Goal: Transaction & Acquisition: Purchase product/service

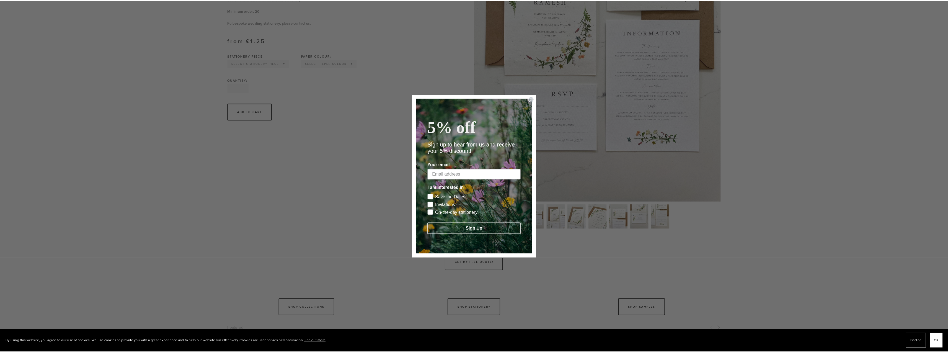
scroll to position [221, 0]
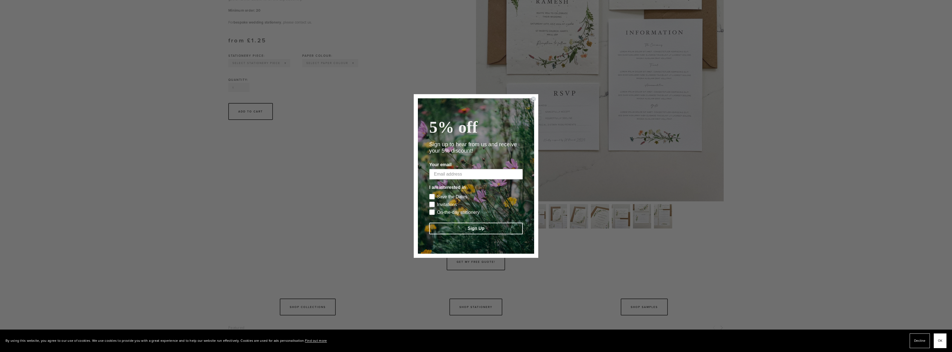
click at [535, 97] on circle "Close dialog" at bounding box center [533, 99] width 5 height 5
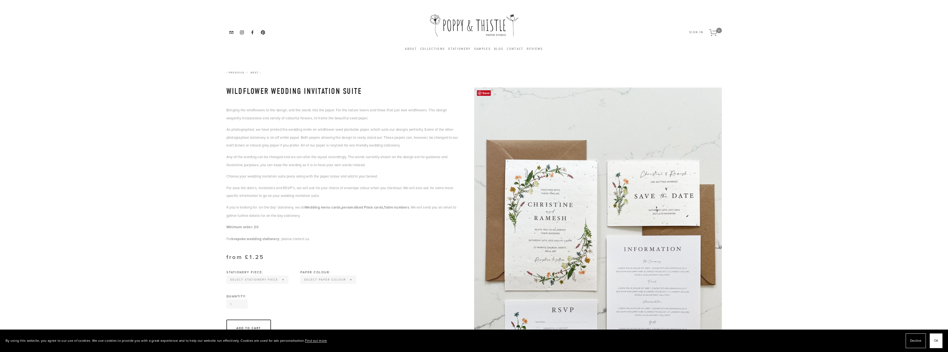
scroll to position [0, 0]
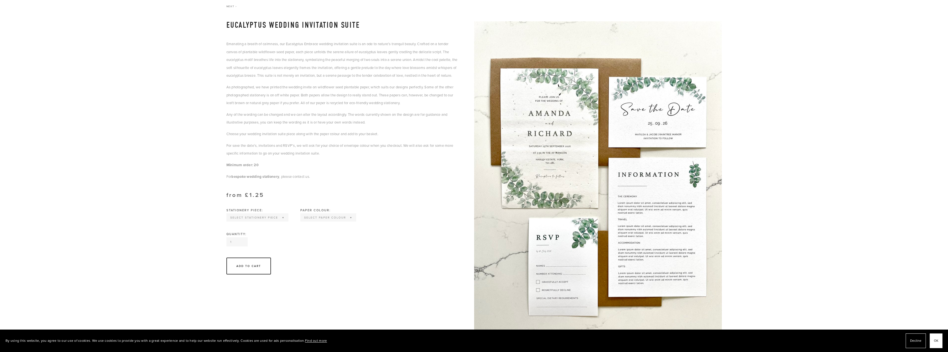
scroll to position [83, 0]
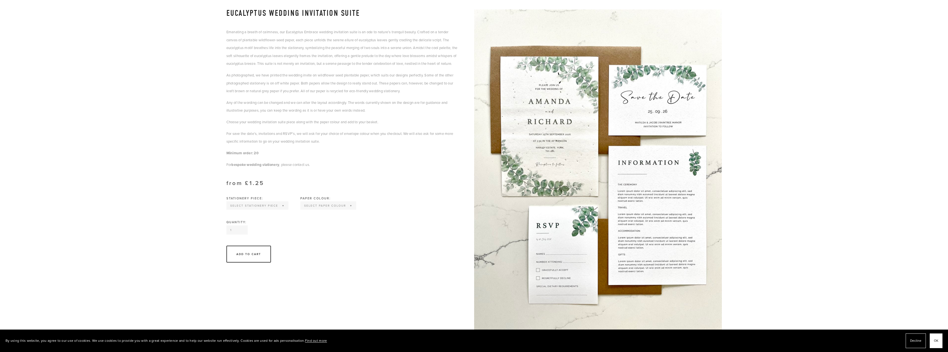
click at [277, 209] on select "Select Stationery piece Invitation Save the Date RSVP Information Order of Serv…" at bounding box center [257, 205] width 61 height 7
select select "Save the Date"
click at [227, 209] on select "Select Stationery piece Invitation Save the Date RSVP Information Order of Serv…" at bounding box center [257, 205] width 61 height 7
click at [320, 209] on select "Select Paper colour Wildflower Seed paper Off white Kraft Brown Natural Grey" at bounding box center [308, 205] width 55 height 7
select select "Wildflower Seed paper"
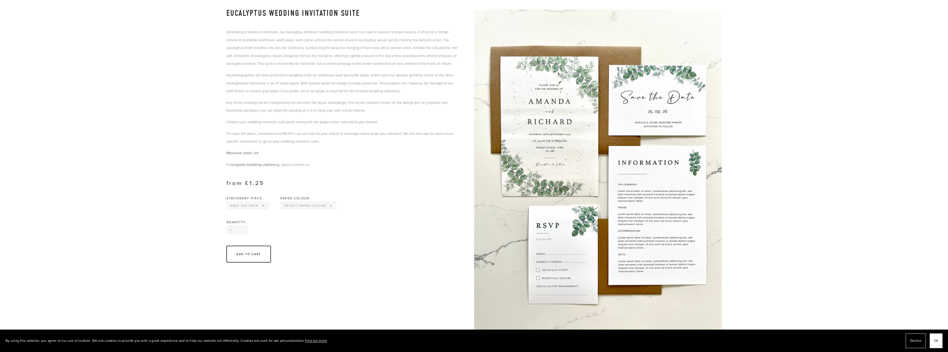
click at [281, 209] on select "Select Paper colour Wildflower Seed paper Off white Kraft Brown Natural Grey" at bounding box center [308, 205] width 55 height 7
click at [256, 209] on select "Select Stationery piece Invitation Save the Date RSVP Information Order of Serv…" at bounding box center [247, 205] width 41 height 7
click at [340, 234] on div "Quantity: 1" at bounding box center [343, 228] width 234 height 14
click at [321, 209] on select "Select Paper colour Wildflower Seed paper Off white Kraft Brown Natural Grey" at bounding box center [310, 205] width 59 height 7
click at [411, 201] on section "Eucalyptus Wedding Invitation Suite £2.00 Emanating a breath of calmness, our E…" at bounding box center [350, 141] width 248 height 264
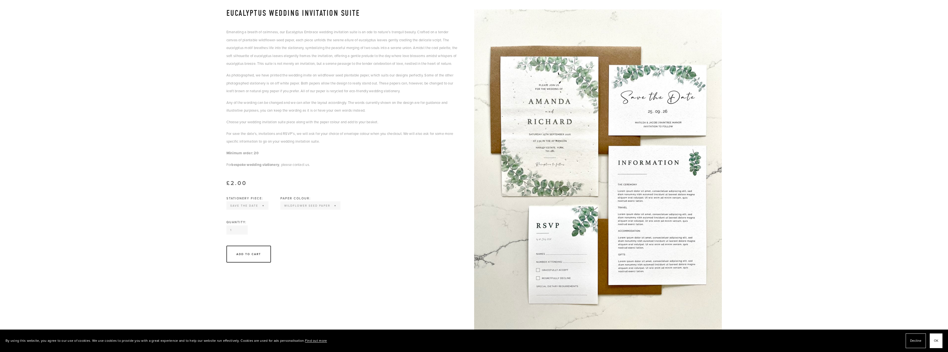
click at [236, 234] on input "1" at bounding box center [236, 229] width 21 height 9
click at [240, 234] on input "2" at bounding box center [236, 229] width 21 height 9
click at [241, 234] on input "3" at bounding box center [236, 229] width 21 height 9
drag, startPoint x: 232, startPoint y: 237, endPoint x: 223, endPoint y: 240, distance: 9.5
click at [223, 240] on section "Collections Eucalyptus Wedding Invitation Suite Next Daisy Wedding Invitation S…" at bounding box center [473, 180] width 531 height 382
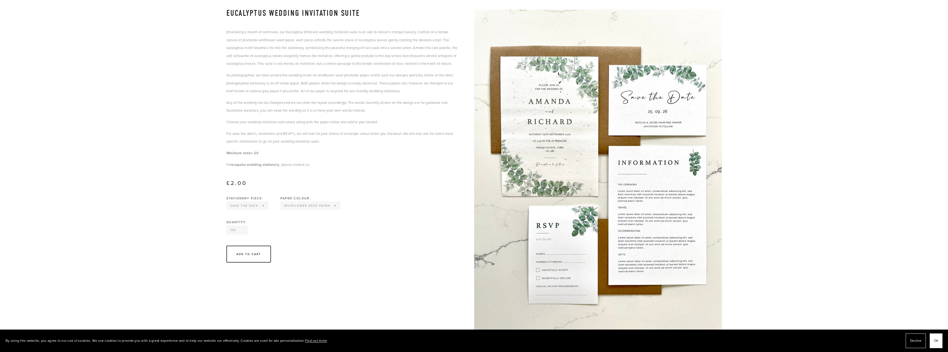
type input "100"
click at [278, 256] on div "Add To Cart" at bounding box center [343, 253] width 234 height 17
click at [310, 209] on select "Select Paper colour Wildflower Seed paper Off white Kraft Brown Natural Grey" at bounding box center [310, 205] width 59 height 7
click at [281, 209] on select "Select Paper colour Wildflower Seed paper Off white Kraft Brown Natural Grey" at bounding box center [310, 205] width 59 height 7
click at [655, 126] on img at bounding box center [598, 174] width 248 height 330
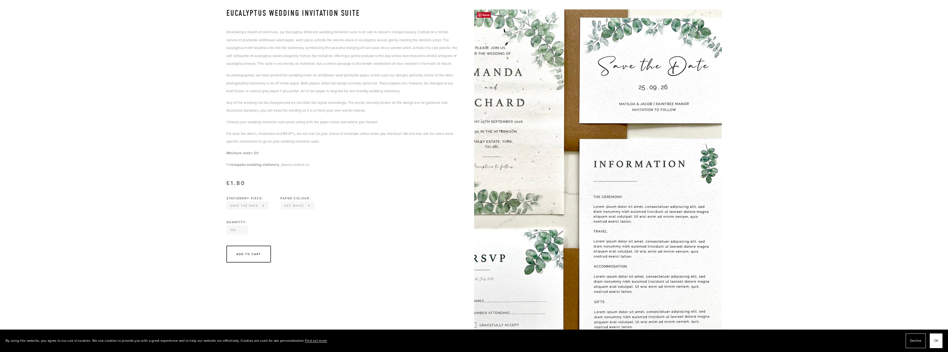
click at [666, 160] on img at bounding box center [598, 174] width 248 height 330
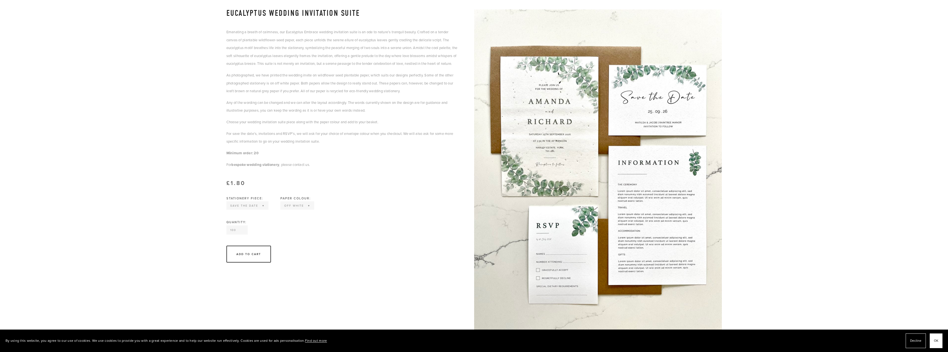
click at [304, 209] on select "Select Paper colour Wildflower Seed paper Off white Kraft Brown Natural Grey" at bounding box center [297, 205] width 33 height 7
click at [294, 209] on select "Select Paper colour Wildflower Seed paper Off white Kraft Brown Natural Grey" at bounding box center [297, 205] width 33 height 7
click at [281, 209] on select "Select Paper colour Wildflower Seed paper Off white Kraft Brown Natural Grey" at bounding box center [297, 205] width 33 height 7
click at [299, 209] on select "Select Paper colour Wildflower Seed paper Off white Kraft Brown Natural Grey" at bounding box center [297, 205] width 33 height 7
click at [281, 209] on select "Select Paper colour Wildflower Seed paper Off white Kraft Brown Natural Grey" at bounding box center [297, 205] width 33 height 7
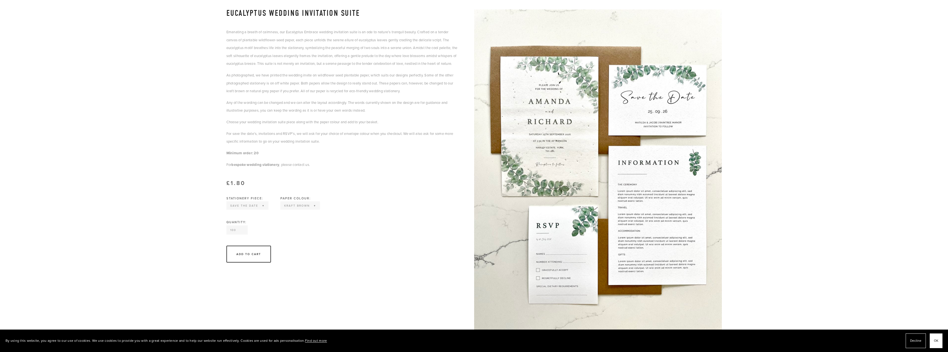
click at [300, 209] on select "Select Paper colour Wildflower Seed paper Off white Kraft Brown Natural Grey" at bounding box center [300, 205] width 38 height 7
click at [281, 209] on select "Select Paper colour Wildflower Seed paper Off white Kraft Brown Natural Grey" at bounding box center [300, 205] width 38 height 7
click at [306, 209] on select "Select Paper colour Wildflower Seed paper Off white Kraft Brown Natural Grey" at bounding box center [301, 205] width 40 height 7
select select "Wildflower Seed paper"
click at [281, 209] on select "Select Paper colour Wildflower Seed paper Off white Kraft Brown Natural Grey" at bounding box center [301, 205] width 40 height 7
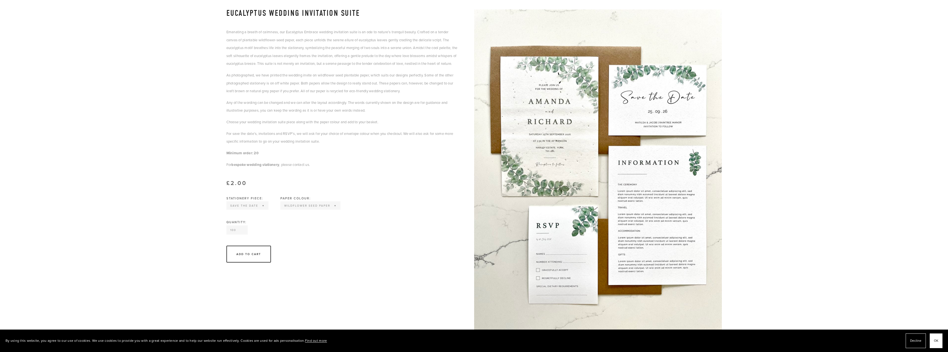
click at [360, 197] on section "Eucalyptus Wedding Invitation Suite £2.00 Emanating a breath of calmness, our E…" at bounding box center [350, 141] width 248 height 264
click at [317, 209] on select "Select Paper colour Wildflower Seed paper Off white Kraft Brown Natural Grey" at bounding box center [310, 205] width 59 height 7
click at [344, 182] on section "Eucalyptus Wedding Invitation Suite £2.00 Emanating a breath of calmness, our E…" at bounding box center [350, 141] width 248 height 264
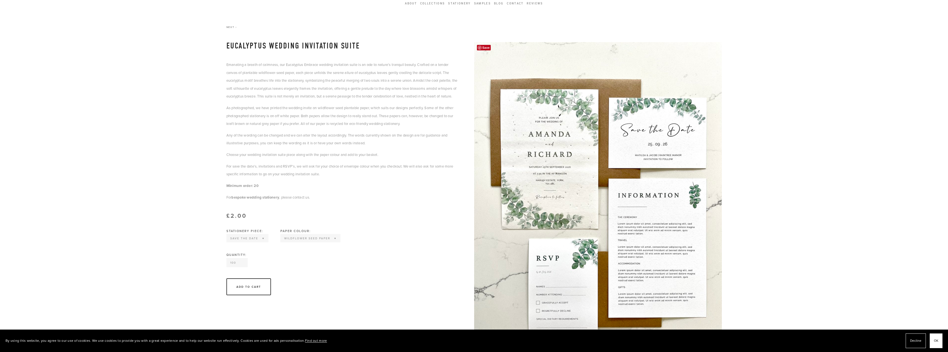
scroll to position [0, 0]
